Goal: Transaction & Acquisition: Purchase product/service

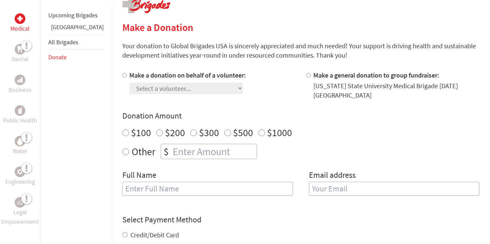
scroll to position [150, 0]
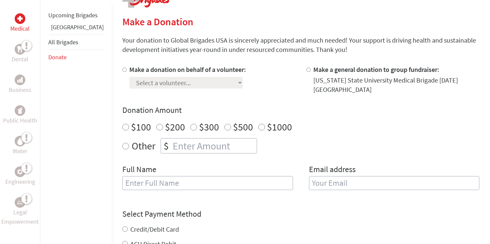
radio input "true"
click at [190, 150] on input "number" at bounding box center [213, 146] width 85 height 15
type input "850"
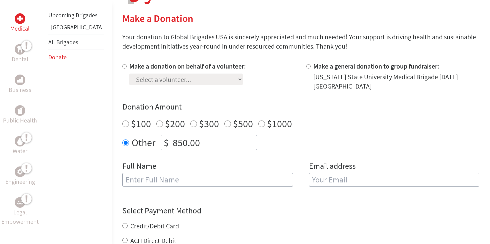
scroll to position [129, 0]
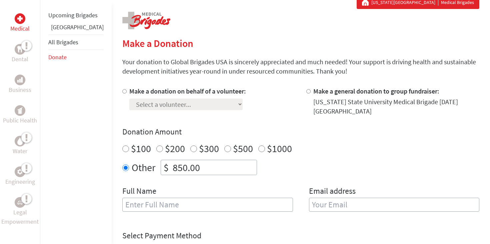
type input "850.0"
type input "8"
click at [338, 104] on div "[US_STATE] State University Medical Brigade [DATE] [GEOGRAPHIC_DATA]" at bounding box center [396, 106] width 166 height 19
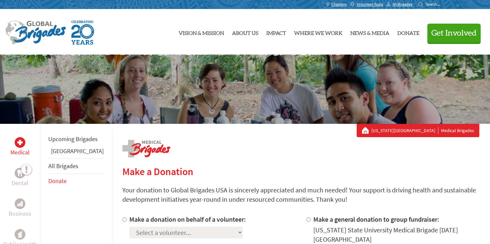
scroll to position [0, 0]
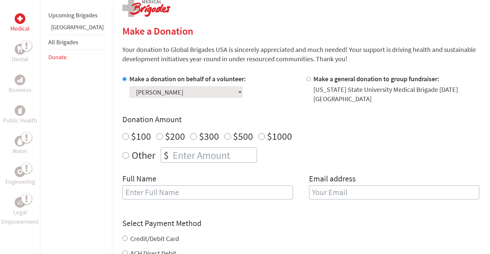
scroll to position [149, 0]
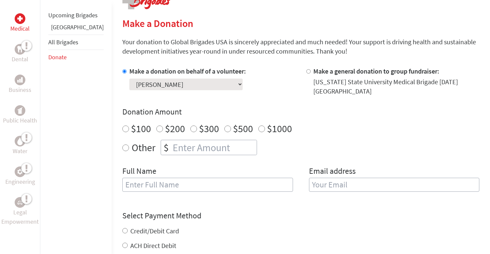
radio input "true"
click at [176, 146] on input "number" at bounding box center [213, 147] width 85 height 15
type input "850"
type input "850.00"
click at [263, 145] on div "Other $ 850.00" at bounding box center [300, 147] width 357 height 15
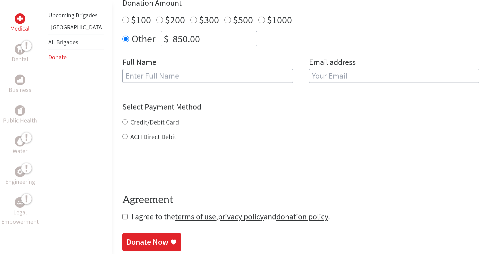
scroll to position [258, 0]
click at [163, 125] on div "Credit/Debit Card" at bounding box center [300, 121] width 357 height 9
click at [149, 123] on label "Credit/Debit Card" at bounding box center [154, 121] width 49 height 8
click at [128, 123] on input "Credit/Debit Card" at bounding box center [124, 121] width 5 height 5
radio input "true"
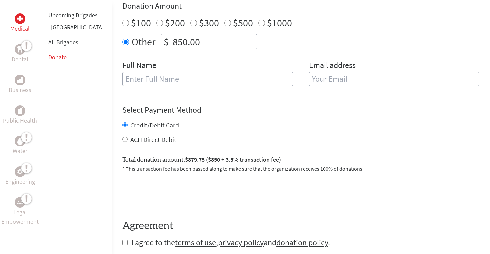
scroll to position [250, 0]
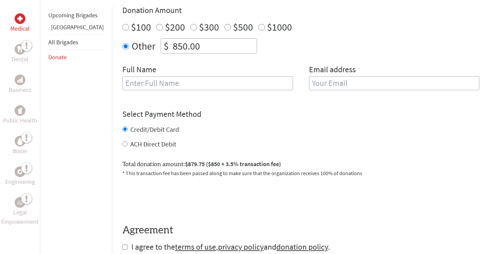
click at [235, 85] on input "text" at bounding box center [207, 83] width 171 height 14
click at [235, 86] on input "text" at bounding box center [207, 83] width 171 height 14
type input "A"
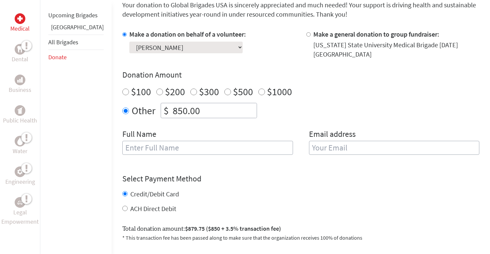
scroll to position [186, 0]
click at [240, 151] on input "text" at bounding box center [207, 148] width 171 height 14
click at [371, 148] on input "email" at bounding box center [394, 148] width 171 height 14
click at [239, 237] on p "* This transaction fee has been passed along to make sure that the organization…" at bounding box center [300, 238] width 357 height 8
click at [175, 152] on input "[PERSON_NAME]" at bounding box center [207, 148] width 171 height 14
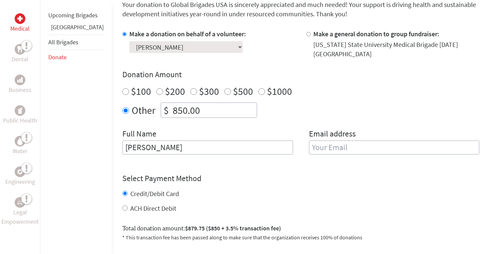
drag, startPoint x: 175, startPoint y: 152, endPoint x: 112, endPoint y: 149, distance: 63.4
click at [122, 149] on input "[PERSON_NAME]" at bounding box center [207, 148] width 171 height 14
click at [168, 153] on input "[PERSON_NAME]" at bounding box center [207, 148] width 171 height 14
drag, startPoint x: 167, startPoint y: 153, endPoint x: 110, endPoint y: 150, distance: 57.4
click at [122, 150] on input "[PERSON_NAME]" at bounding box center [207, 148] width 171 height 14
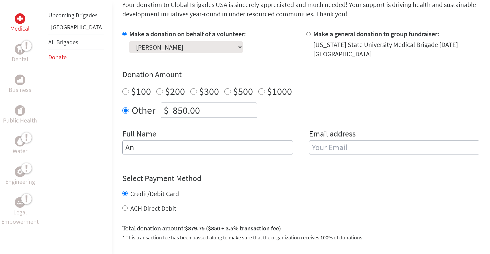
type input "A"
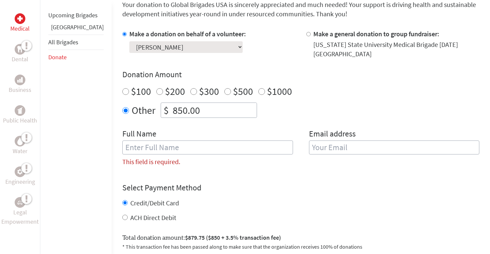
click at [145, 148] on input "text" at bounding box center [207, 148] width 171 height 14
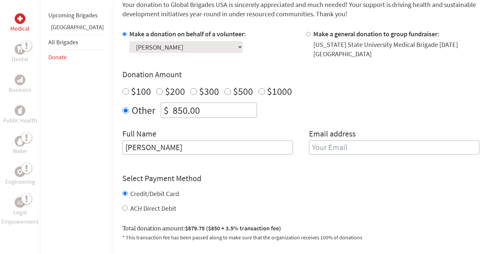
type input "[PERSON_NAME]"
click at [284, 176] on h4 "Select Payment Method" at bounding box center [300, 178] width 357 height 11
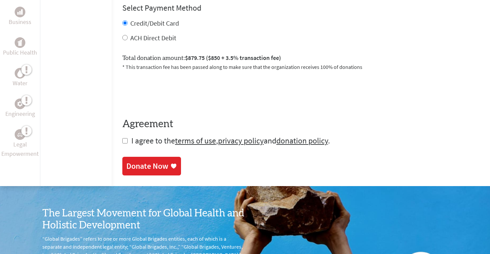
scroll to position [351, 0]
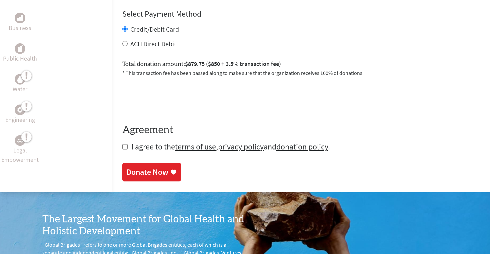
click at [122, 149] on input "checkbox" at bounding box center [124, 146] width 5 height 5
checkbox input "true"
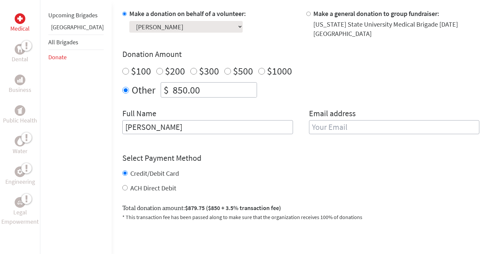
scroll to position [201, 0]
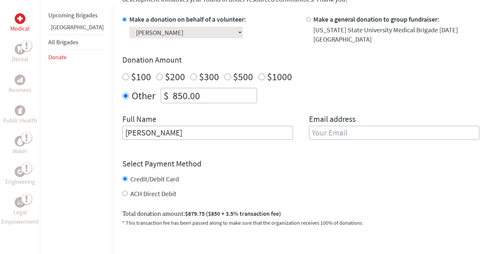
click at [309, 141] on div "Email address" at bounding box center [394, 131] width 171 height 34
click at [309, 137] on input "email" at bounding box center [394, 133] width 171 height 14
type input "[PERSON_NAME][EMAIL_ADDRESS][DOMAIN_NAME]"
click at [340, 165] on div "Select Payment Method NOTE: American Express is not accepted. Please proceed no…" at bounding box center [300, 179] width 357 height 40
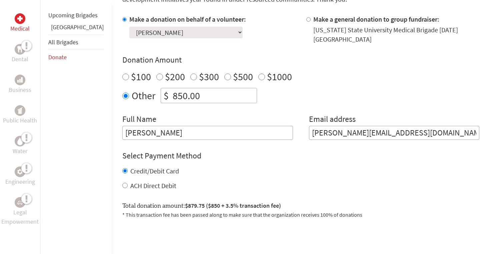
scroll to position [336, 0]
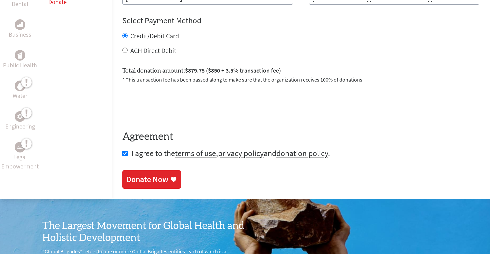
click at [142, 186] on link "Donate Now" at bounding box center [151, 179] width 59 height 19
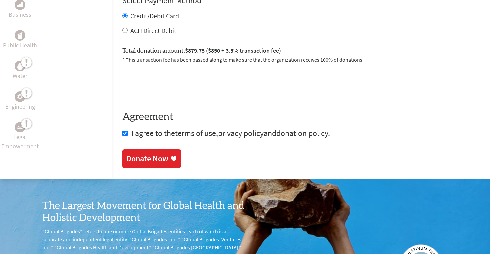
scroll to position [361, 0]
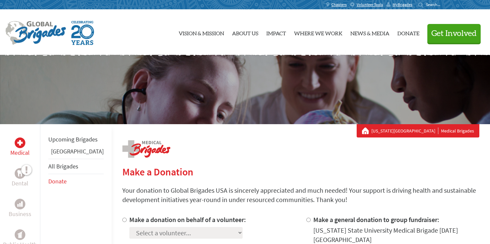
scroll to position [-6, 0]
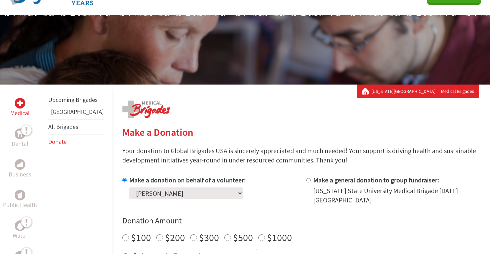
scroll to position [99, 0]
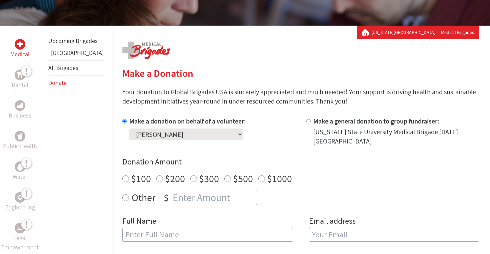
radio input "true"
click at [179, 201] on input "number" at bounding box center [213, 197] width 85 height 15
type input "820"
type input "820.00"
click at [283, 207] on div "Make a donation on behalf of a volunteer: Select a volunteer... Addison Castill…" at bounding box center [300, 183] width 357 height 133
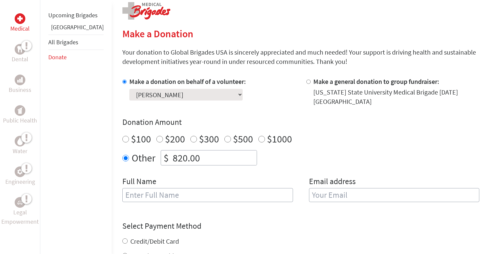
scroll to position [144, 0]
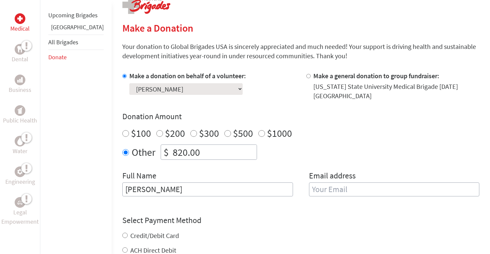
type input "[PERSON_NAME]"
click at [347, 183] on div "Email address" at bounding box center [394, 188] width 171 height 34
type input "[PERSON_NAME][EMAIL_ADDRESS][DOMAIN_NAME]"
click at [357, 161] on div "Make a donation on behalf of a volunteer: Select a volunteer... Addison Castill…" at bounding box center [300, 137] width 357 height 133
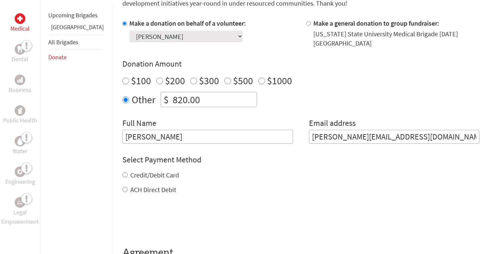
scroll to position [200, 0]
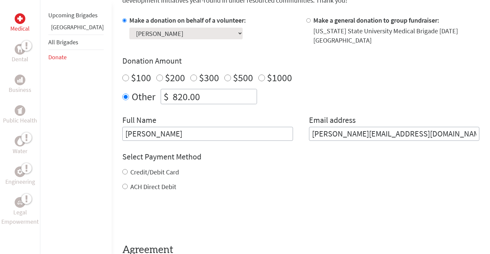
click at [130, 171] on label "Credit/Debit Card" at bounding box center [154, 172] width 49 height 8
click at [122, 171] on input "Credit/Debit Card" at bounding box center [124, 171] width 5 height 5
radio input "true"
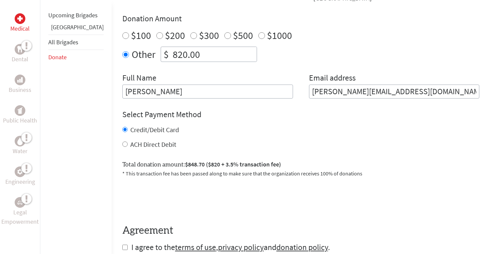
scroll to position [241, 0]
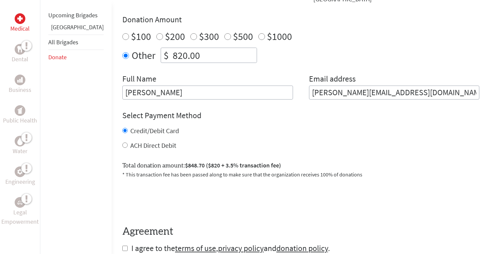
click at [171, 51] on input "820.00" at bounding box center [213, 55] width 85 height 15
click at [232, 141] on div "Credit/Debit Card ACH Direct Debit" at bounding box center [300, 138] width 357 height 24
click at [171, 57] on input "825.00" at bounding box center [213, 55] width 85 height 15
click at [231, 114] on h4 "Select Payment Method" at bounding box center [300, 115] width 357 height 11
click at [171, 57] on input "830.00" at bounding box center [213, 55] width 85 height 15
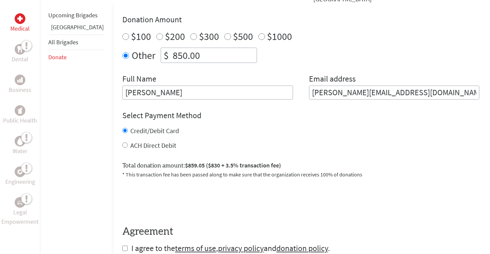
type input "850.00"
click at [237, 128] on div "Credit/Debit Card" at bounding box center [300, 130] width 357 height 9
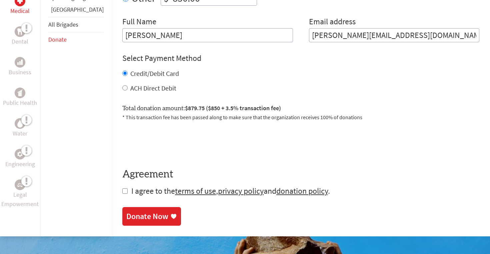
scroll to position [324, 0]
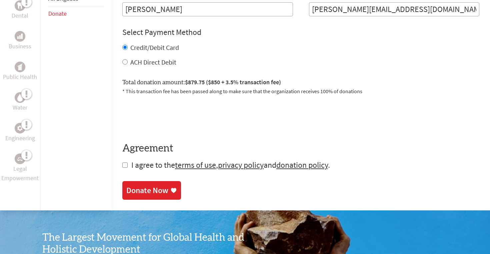
click at [122, 166] on input "checkbox" at bounding box center [124, 165] width 5 height 5
checkbox input "true"
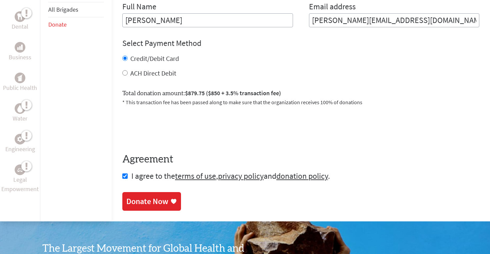
scroll to position [370, 0]
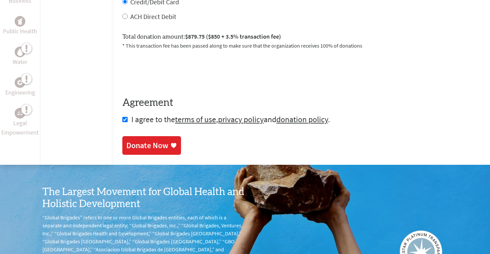
click at [126, 142] on div "Donate Now" at bounding box center [147, 145] width 42 height 11
